Goal: Navigation & Orientation: Go to known website

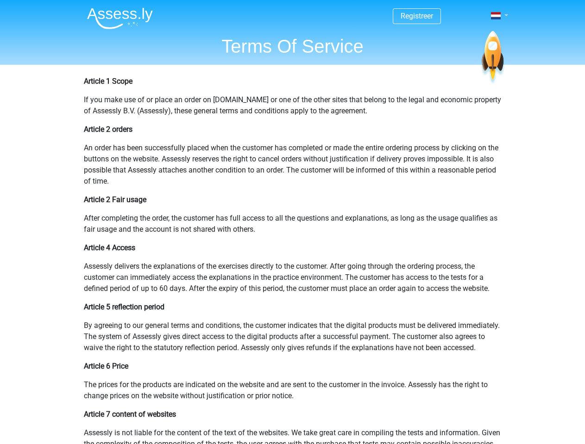
click at [496, 16] on span at bounding box center [496, 15] width 10 height 7
